Goal: Download file/media: Download file/media

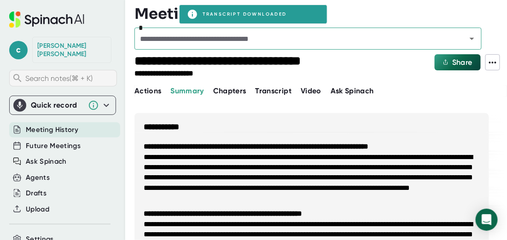
click at [89, 74] on span "Search notes (⌘ + K)" at bounding box center [69, 78] width 89 height 9
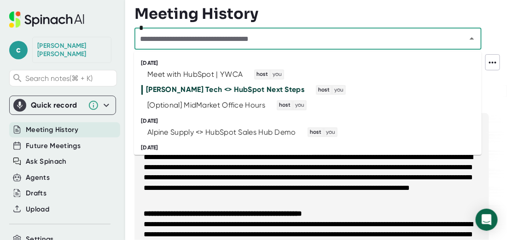
click at [192, 39] on input "text" at bounding box center [294, 38] width 315 height 13
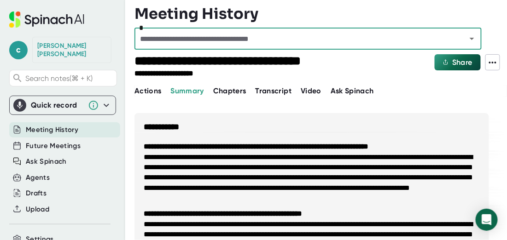
click at [192, 41] on input "text" at bounding box center [294, 38] width 315 height 13
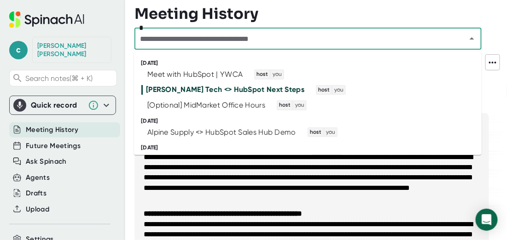
click at [192, 41] on input "text" at bounding box center [294, 38] width 315 height 13
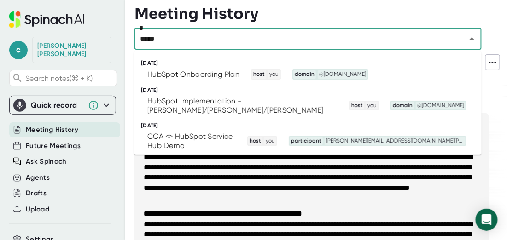
type input "******"
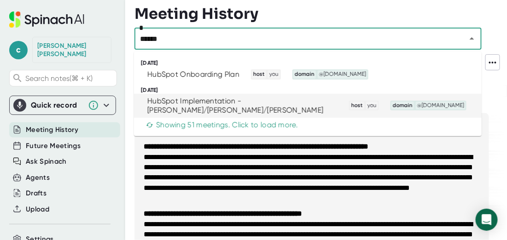
click at [209, 101] on div "HubSpot Implementation - [PERSON_NAME]/[PERSON_NAME]/[PERSON_NAME]" at bounding box center [242, 106] width 190 height 18
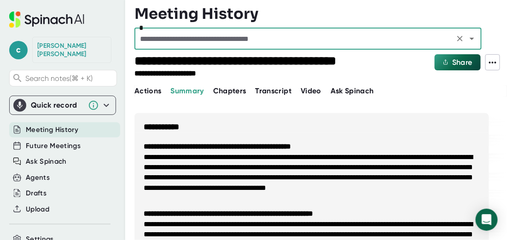
click at [492, 64] on icon at bounding box center [492, 62] width 11 height 11
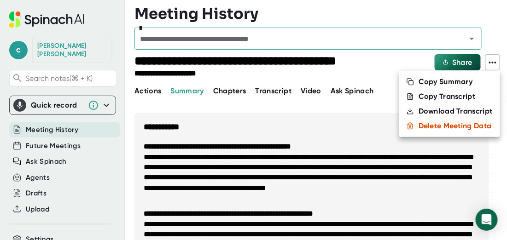
click at [431, 111] on div "Download Transcript" at bounding box center [456, 111] width 74 height 9
